Goal: Task Accomplishment & Management: Manage account settings

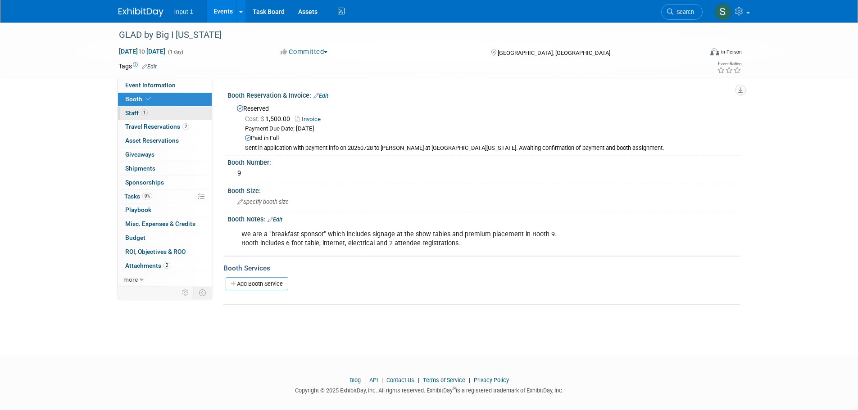
click at [134, 115] on span "Staff 1" at bounding box center [136, 112] width 23 height 7
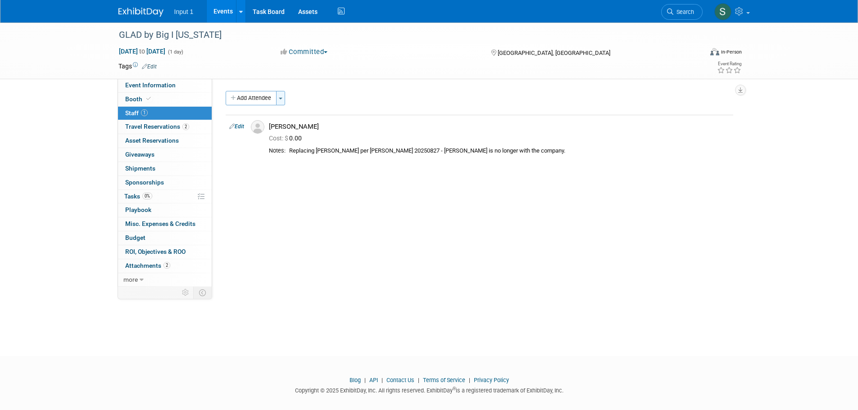
click at [285, 98] on button "Toggle Dropdown" at bounding box center [280, 98] width 9 height 14
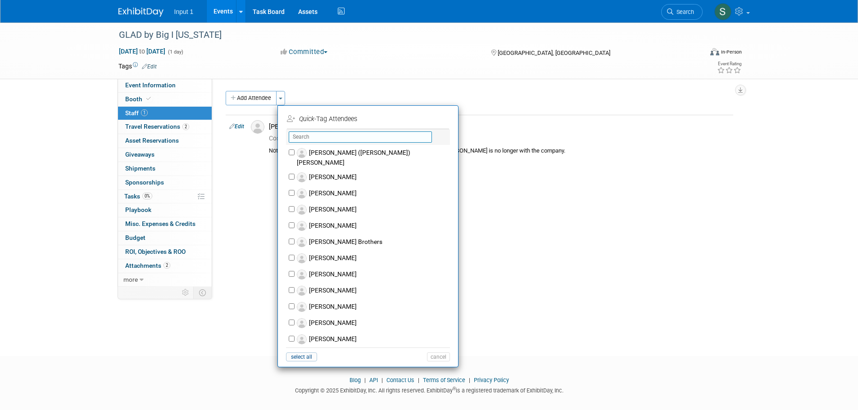
click at [338, 138] on input "text" at bounding box center [360, 137] width 143 height 11
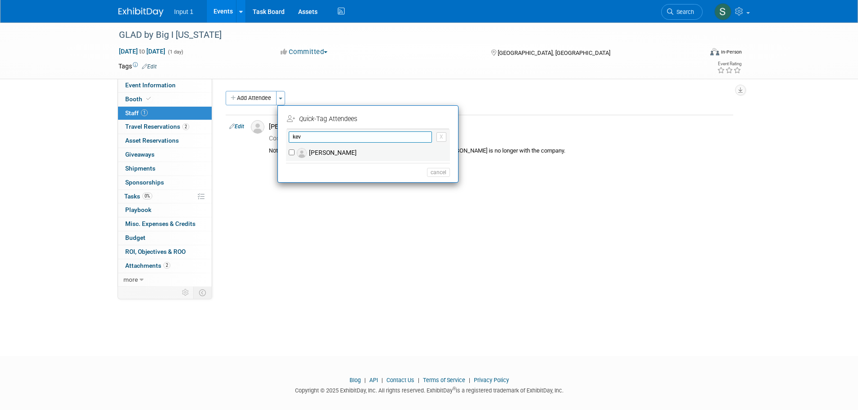
type input "kev"
click at [341, 150] on label "[PERSON_NAME]" at bounding box center [374, 153] width 159 height 16
click at [295, 150] on input "[PERSON_NAME]" at bounding box center [292, 153] width 6 height 6
checkbox input "true"
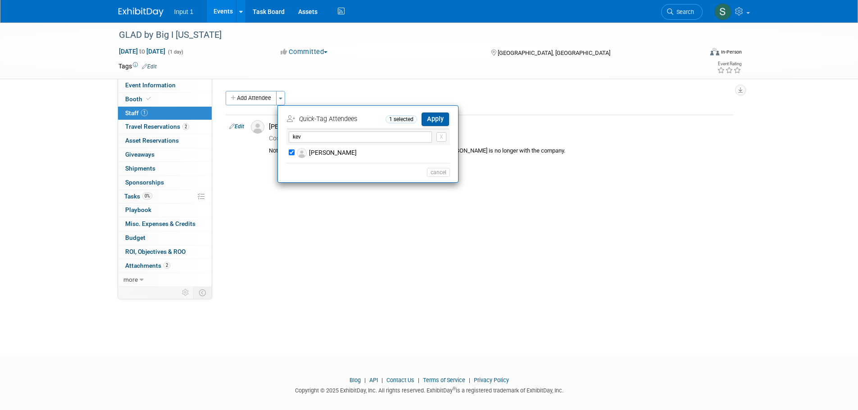
click at [438, 119] on button "Apply" at bounding box center [435, 119] width 27 height 13
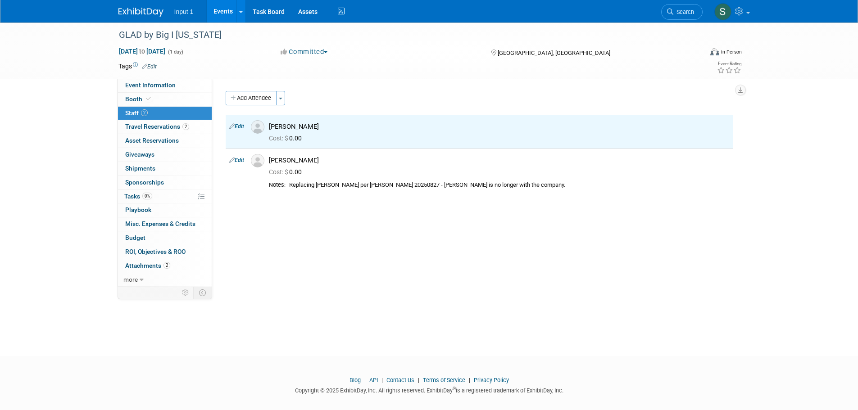
click at [367, 222] on div "Event Website: Edit [URL][DOMAIN_NAME] Event Venue Name: [PERSON_NAME][GEOGRAPH…" at bounding box center [476, 183] width 528 height 208
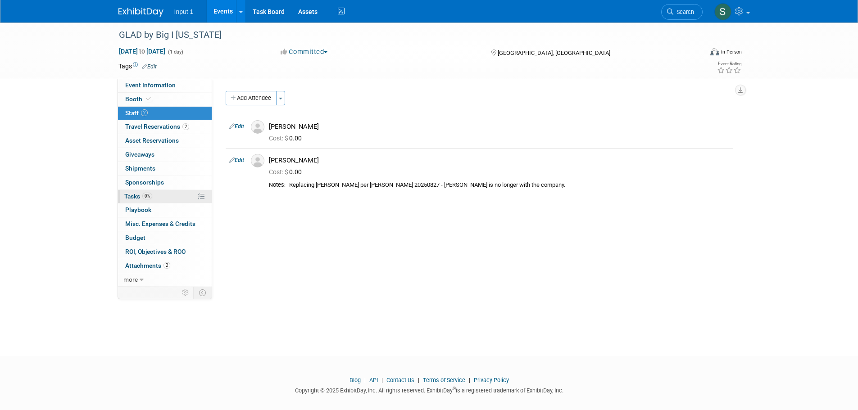
click at [136, 195] on span "Tasks 0%" at bounding box center [138, 196] width 28 height 7
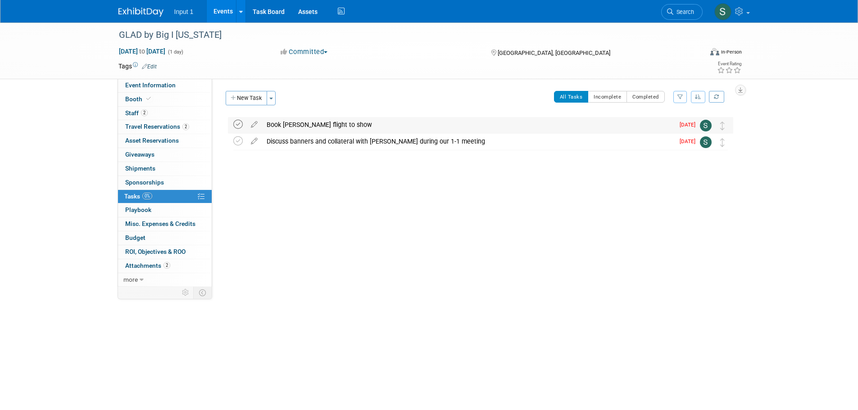
click at [236, 127] on icon at bounding box center [237, 124] width 9 height 9
click at [237, 142] on icon at bounding box center [237, 141] width 9 height 9
click at [244, 97] on button "New Task" at bounding box center [246, 98] width 41 height 14
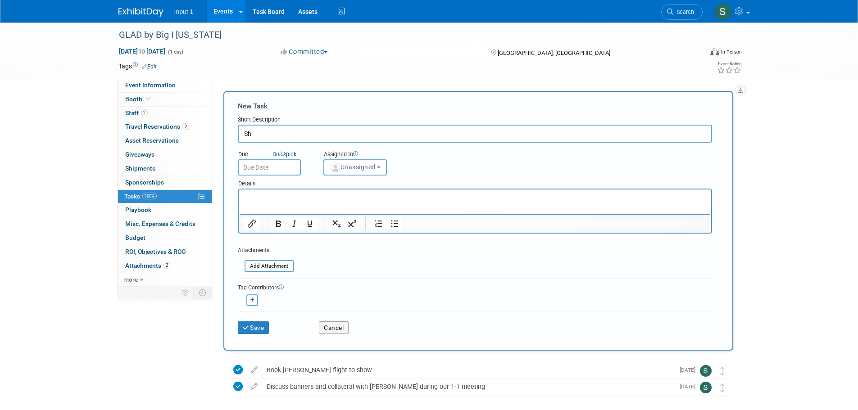
type input "S"
type input "Confirm power cords needed (12" + 6" powerstrip OK?) with [PERSON_NAME] at [PER…"
click at [262, 173] on body "Input 1 Events Add Event Bulk Upload Events Shareable Event Boards Recently Vie…" at bounding box center [429, 205] width 858 height 410
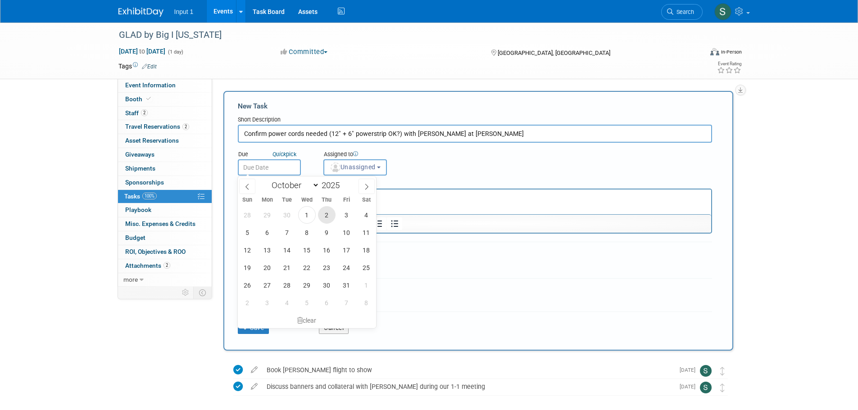
click at [328, 216] on span "2" at bounding box center [327, 215] width 18 height 18
type input "[DATE]"
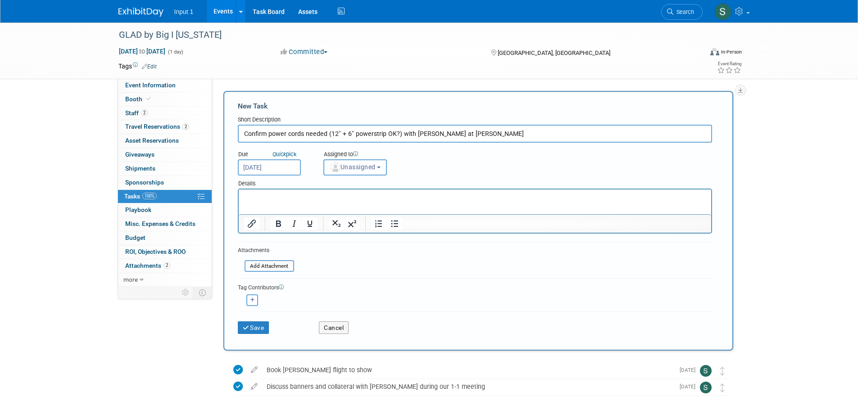
click at [351, 172] on button "Unassigned" at bounding box center [355, 167] width 64 height 16
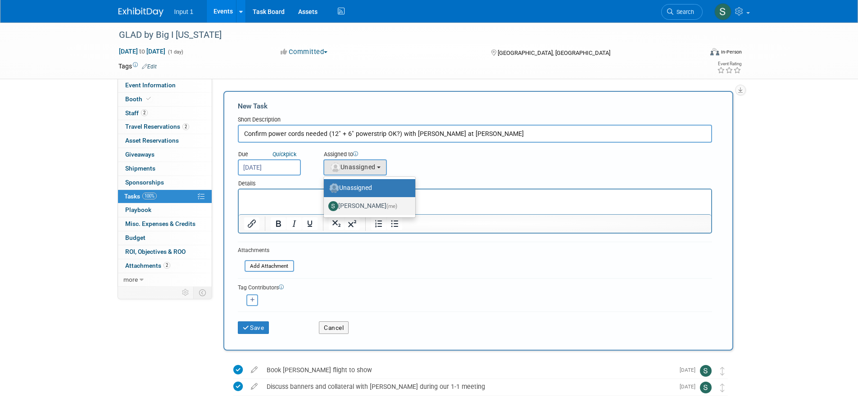
click at [356, 211] on label "[PERSON_NAME] (me)" at bounding box center [367, 206] width 78 height 14
click at [325, 208] on input "[PERSON_NAME] (me)" at bounding box center [322, 205] width 6 height 6
select select "7b485153-a8c5-4bc0-a404-8d0521ee698e"
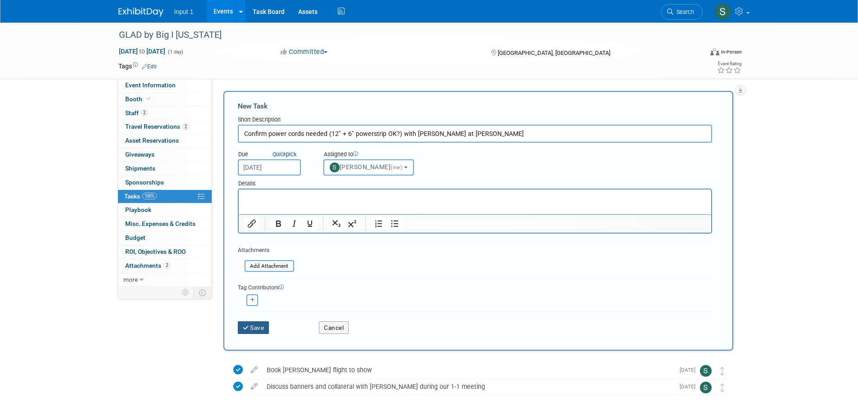
click at [260, 328] on button "Save" at bounding box center [254, 328] width 32 height 13
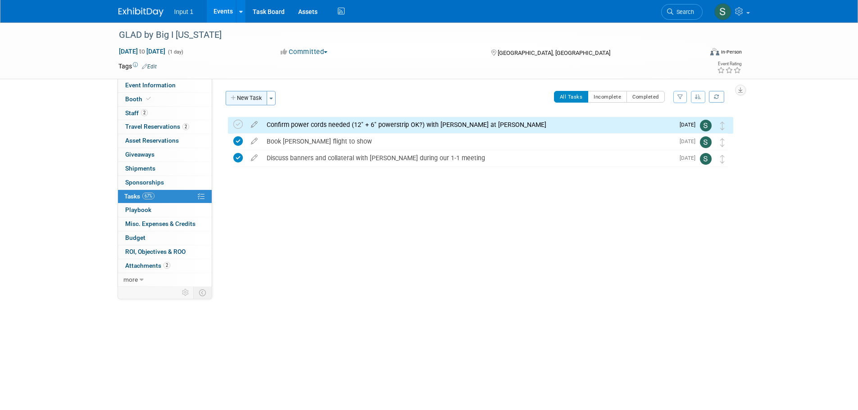
click at [264, 98] on button "New Task" at bounding box center [246, 98] width 41 height 14
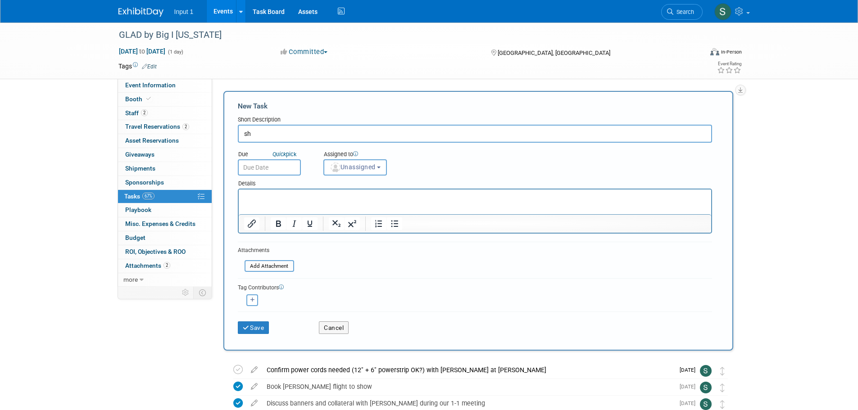
type input "s"
type input "Ship power cords for booth as per confirmed configuration"
click at [269, 164] on input "text" at bounding box center [269, 167] width 63 height 16
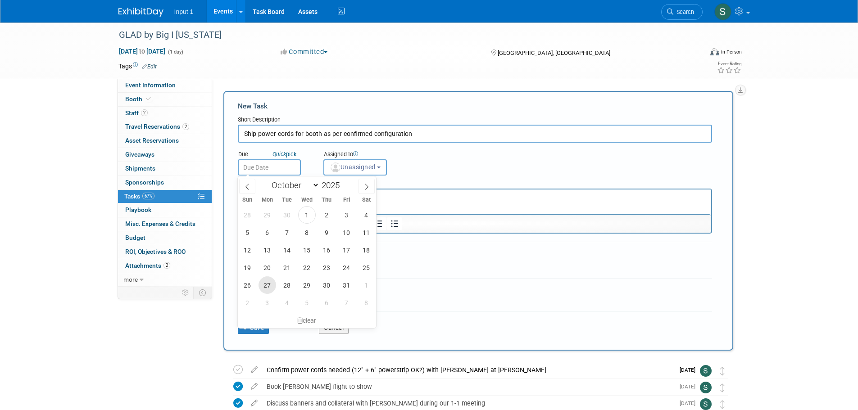
click at [262, 286] on span "27" at bounding box center [268, 286] width 18 height 18
type input "[DATE]"
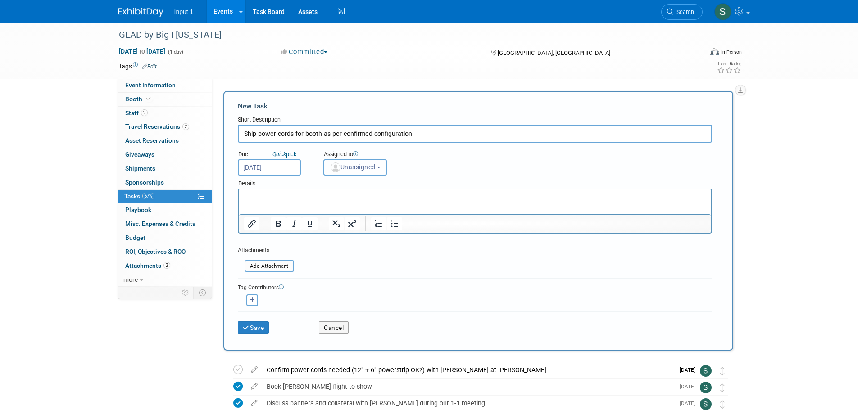
click at [368, 164] on span "Unassigned" at bounding box center [353, 167] width 46 height 7
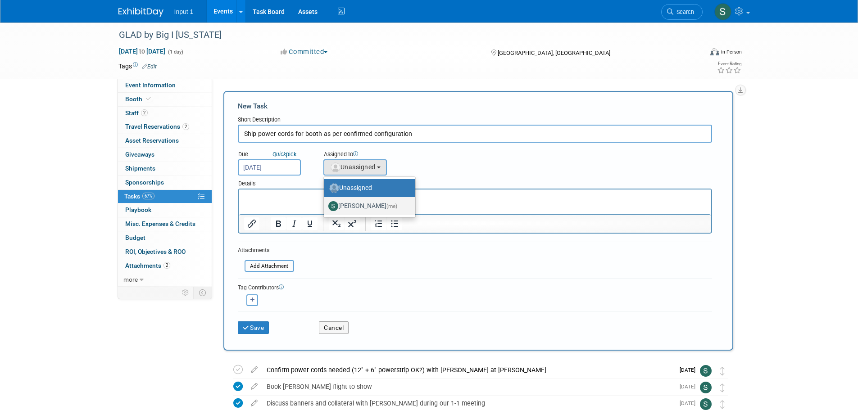
drag, startPoint x: 351, startPoint y: 207, endPoint x: 143, endPoint y: 23, distance: 277.7
click at [351, 207] on label "[PERSON_NAME] (me)" at bounding box center [367, 206] width 78 height 14
click at [325, 207] on input "[PERSON_NAME] (me)" at bounding box center [322, 205] width 6 height 6
select select "7b485153-a8c5-4bc0-a404-8d0521ee698e"
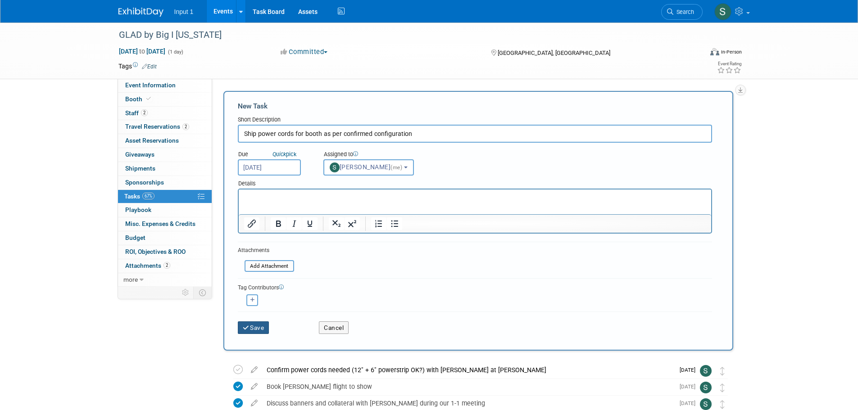
click at [257, 328] on button "Save" at bounding box center [254, 328] width 32 height 13
